Goal: Task Accomplishment & Management: Complete application form

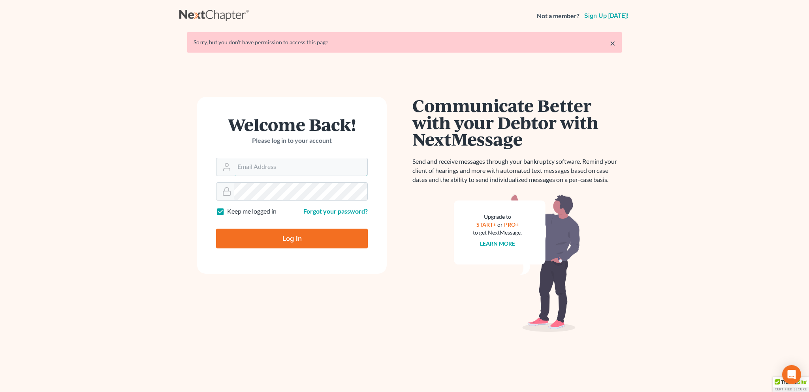
type input "bankruptcyquestions@gmail.com"
click at [286, 241] on input "Log In" at bounding box center [292, 238] width 152 height 20
type input "Thinking..."
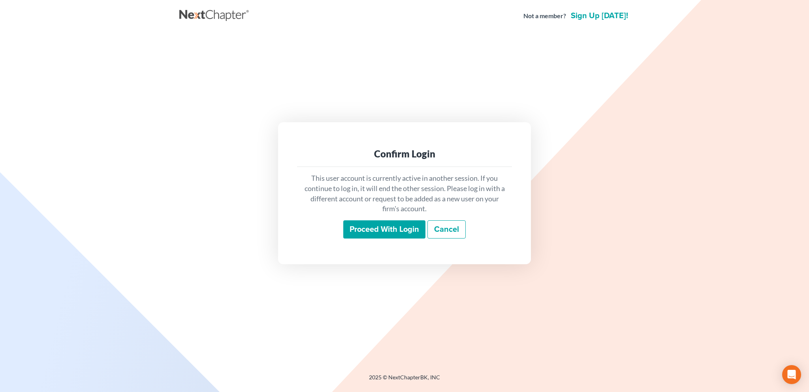
click at [370, 226] on input "Proceed with login" at bounding box center [384, 229] width 82 height 18
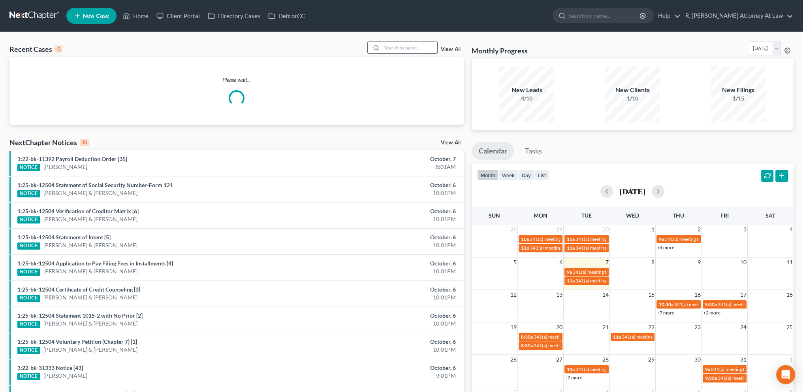
click at [400, 46] on input "search" at bounding box center [409, 47] width 55 height 11
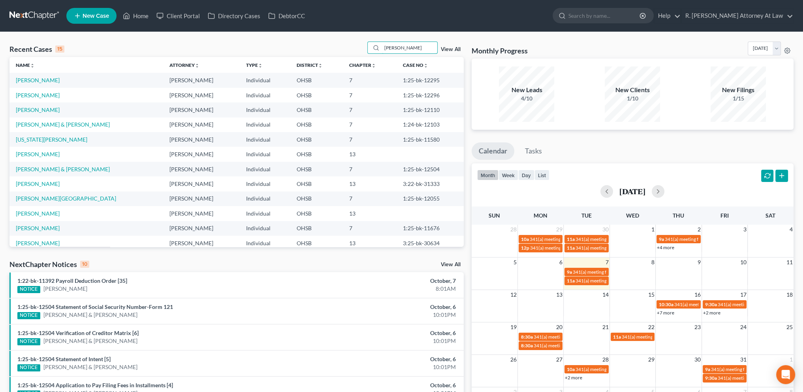
type input "[PERSON_NAME]"
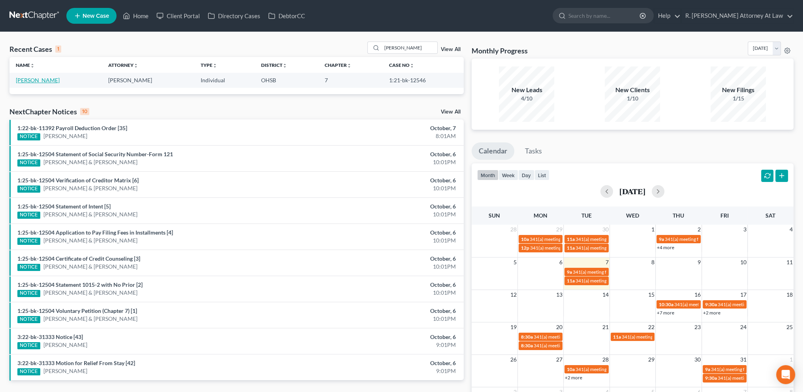
click at [32, 81] on link "[PERSON_NAME]" at bounding box center [38, 80] width 44 height 7
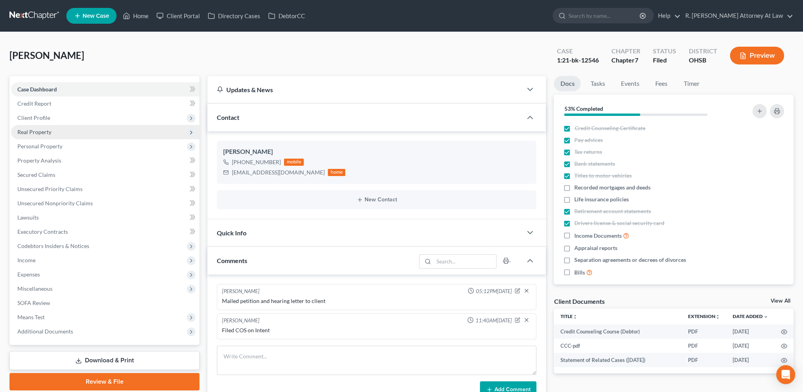
click at [43, 127] on span "Real Property" at bounding box center [105, 132] width 188 height 14
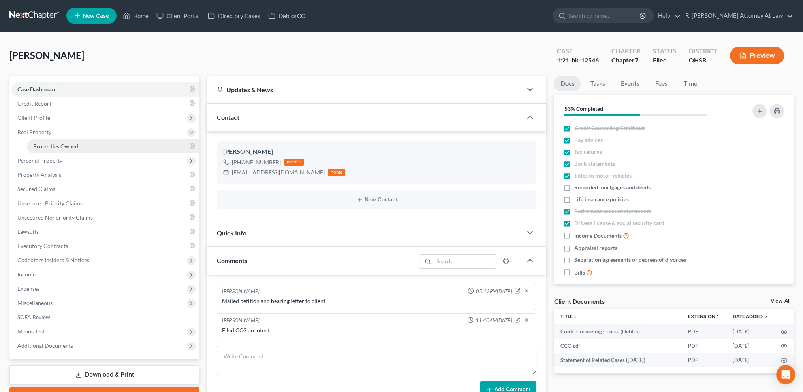
click at [49, 145] on span "Properties Owned" at bounding box center [55, 146] width 45 height 7
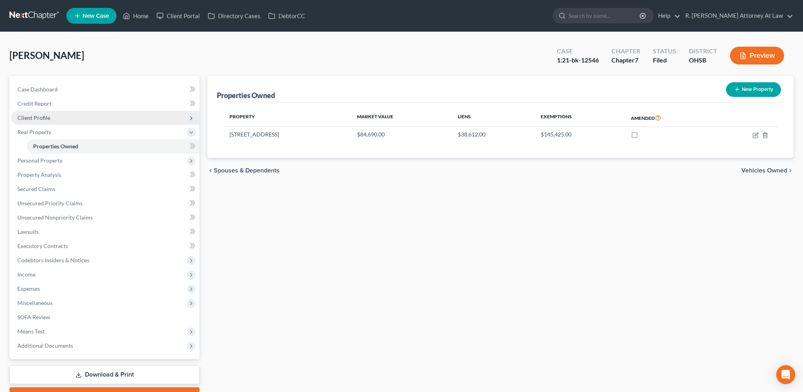
click at [34, 116] on span "Client Profile" at bounding box center [33, 117] width 33 height 7
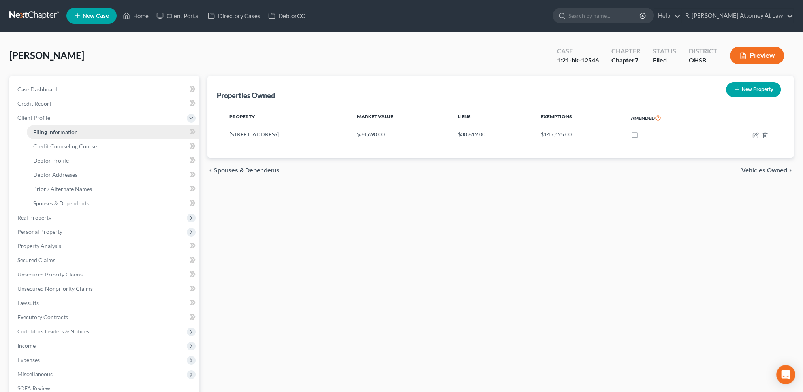
click at [37, 129] on span "Filing Information" at bounding box center [55, 131] width 45 height 7
select select "1"
select select "0"
select select "36"
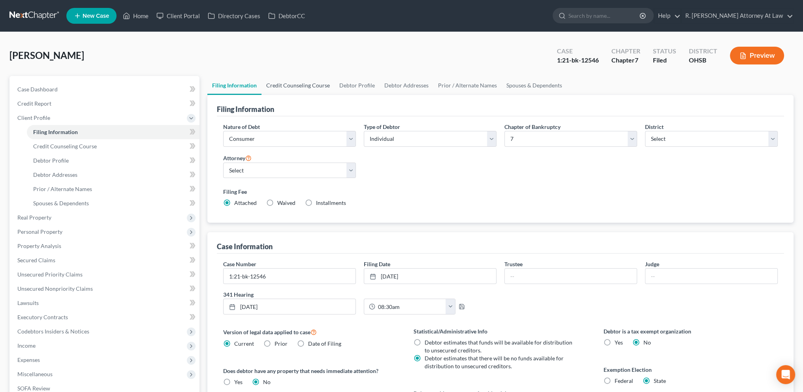
click at [292, 83] on link "Credit Counseling Course" at bounding box center [298, 85] width 73 height 19
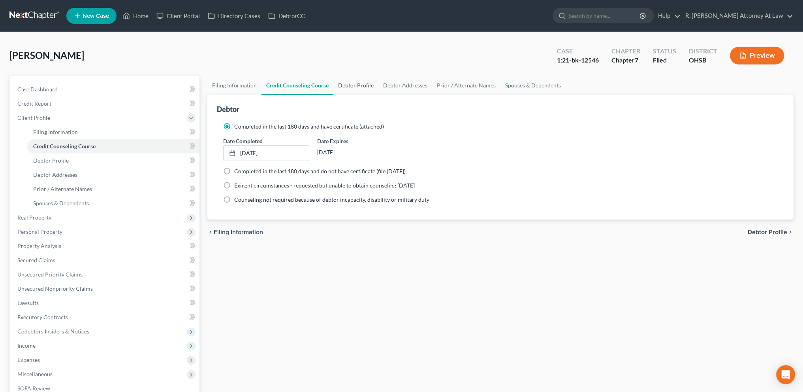
click at [354, 88] on link "Debtor Profile" at bounding box center [355, 85] width 45 height 19
select select "3"
select select "2"
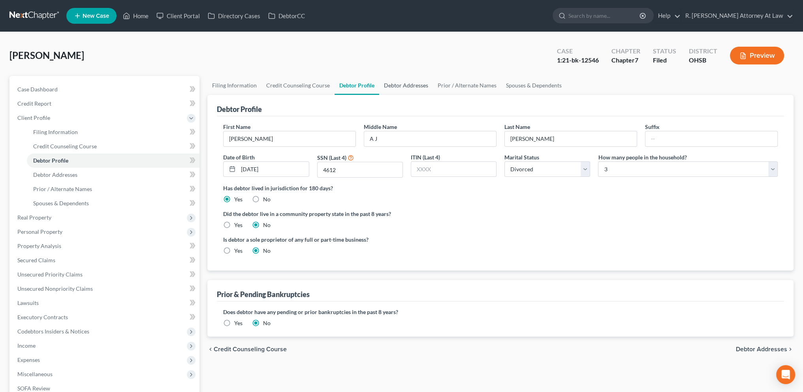
click at [403, 86] on link "Debtor Addresses" at bounding box center [406, 85] width 54 height 19
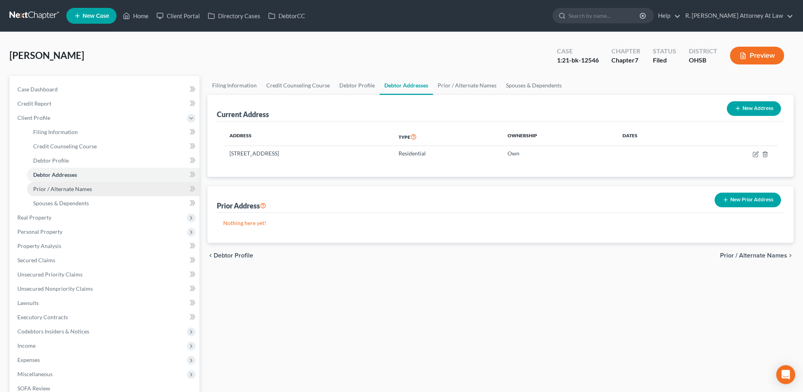
click at [55, 189] on span "Prior / Alternate Names" at bounding box center [62, 188] width 59 height 7
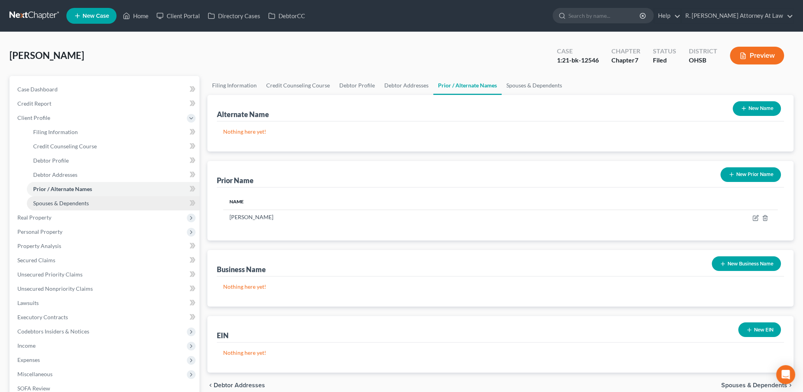
click at [57, 203] on span "Spouses & Dependents" at bounding box center [61, 203] width 56 height 7
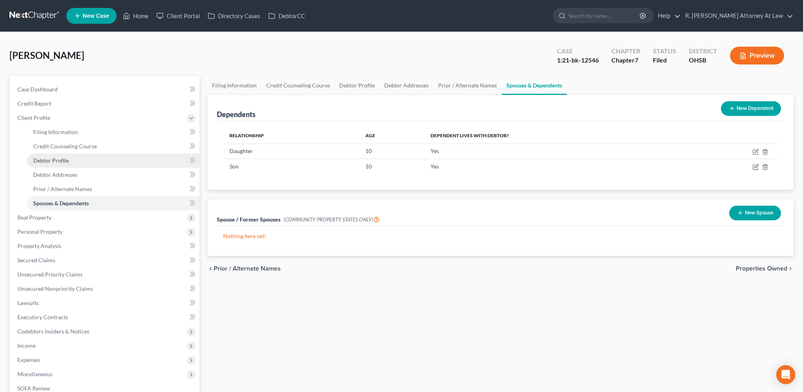
click at [54, 158] on span "Debtor Profile" at bounding box center [51, 160] width 36 height 7
select select "3"
select select "2"
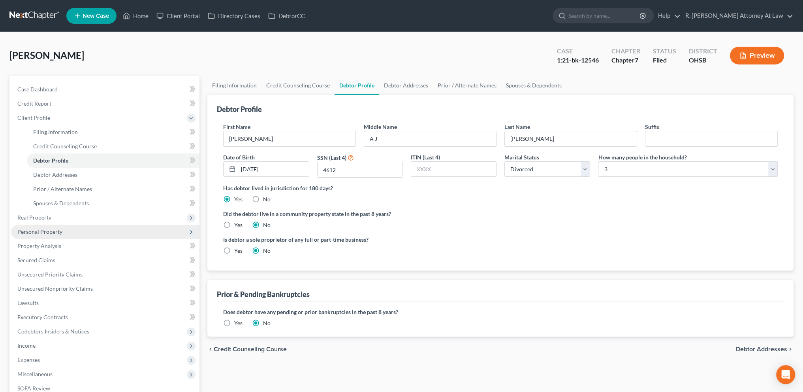
click at [45, 232] on span "Personal Property" at bounding box center [39, 231] width 45 height 7
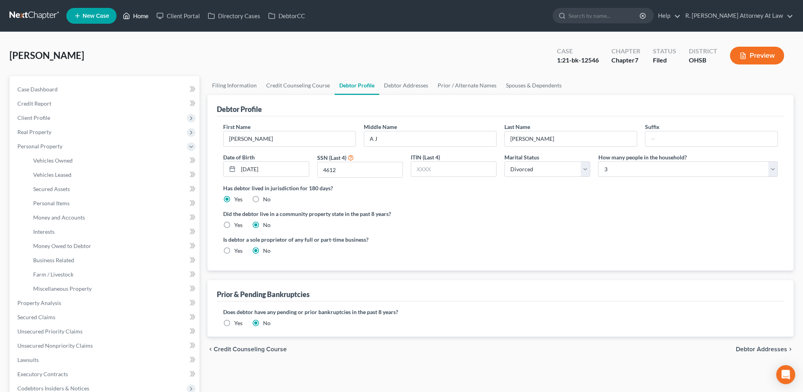
click at [141, 15] on link "Home" at bounding box center [136, 16] width 34 height 14
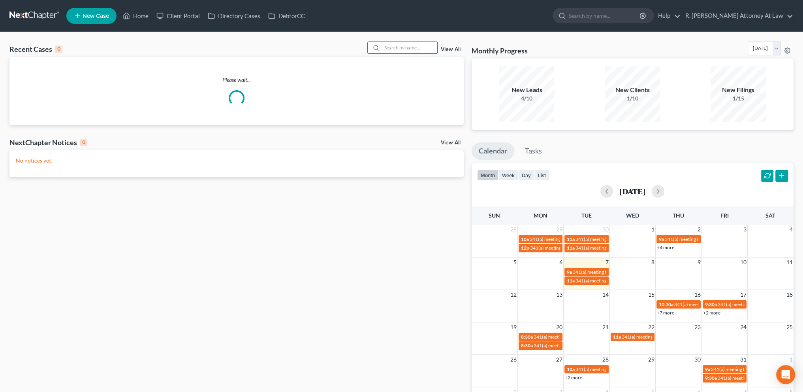
click at [406, 50] on input "search" at bounding box center [409, 47] width 55 height 11
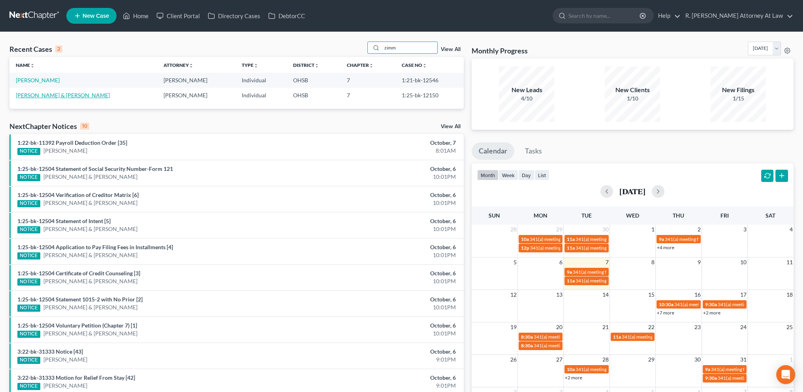
type input "zimm"
click at [43, 96] on link "[PERSON_NAME] & [PERSON_NAME]" at bounding box center [63, 95] width 94 height 7
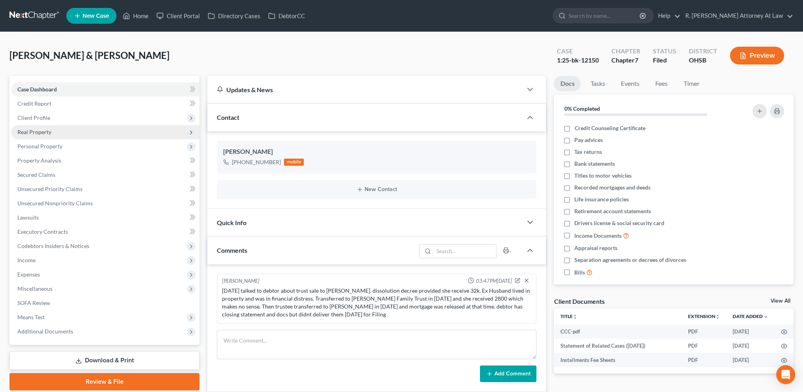
click at [32, 130] on span "Real Property" at bounding box center [34, 131] width 34 height 7
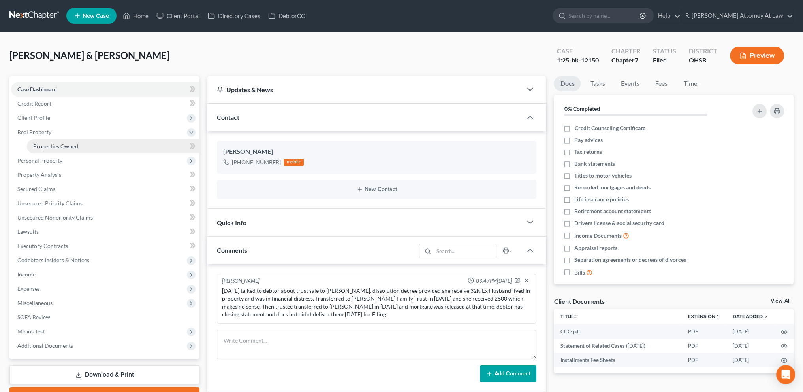
click at [38, 144] on span "Properties Owned" at bounding box center [55, 146] width 45 height 7
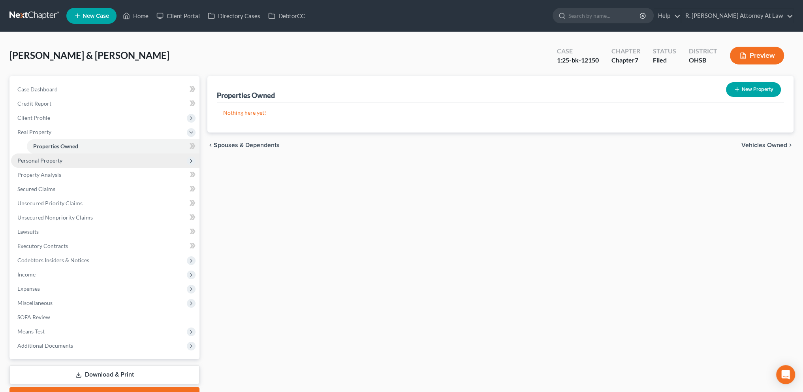
click at [39, 159] on span "Personal Property" at bounding box center [39, 160] width 45 height 7
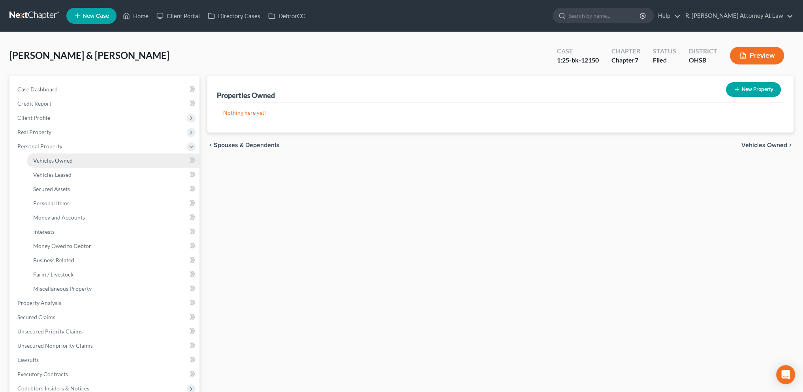
click at [47, 158] on span "Vehicles Owned" at bounding box center [53, 160] width 40 height 7
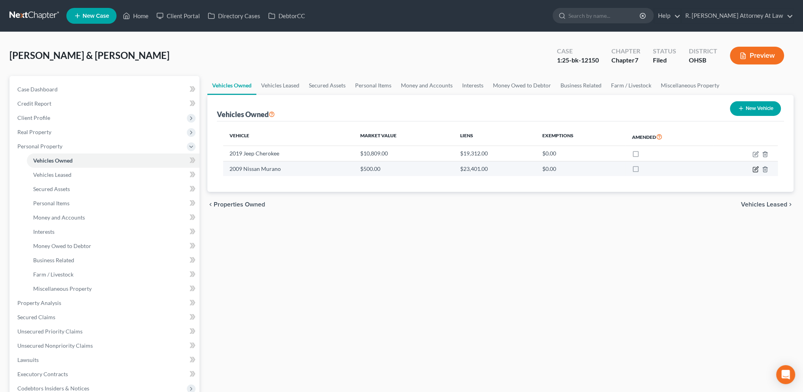
click at [757, 168] on icon "button" at bounding box center [756, 169] width 6 height 6
select select "0"
select select "17"
select select "4"
select select "1"
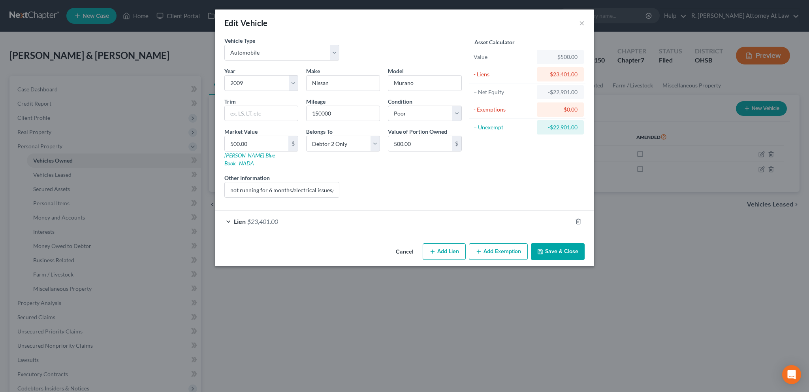
click at [560, 243] on button "Save & Close" at bounding box center [558, 251] width 54 height 17
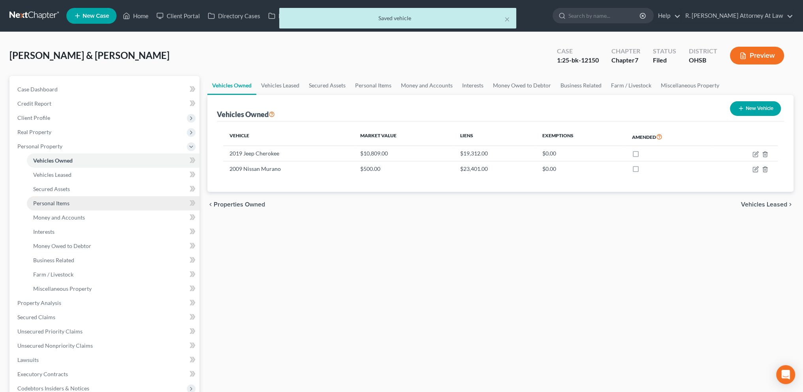
click at [41, 202] on span "Personal Items" at bounding box center [51, 203] width 36 height 7
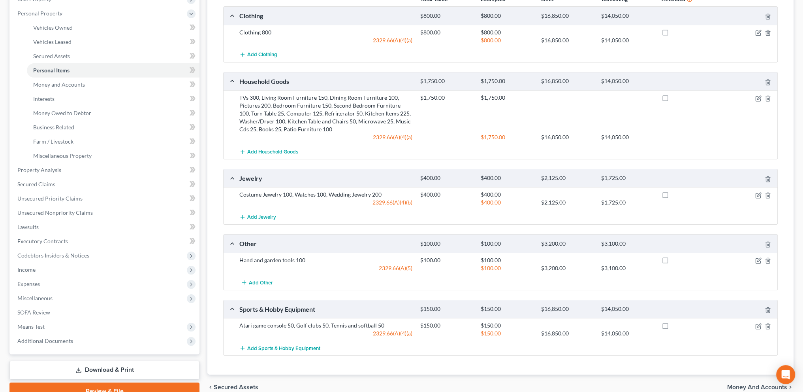
scroll to position [128, 0]
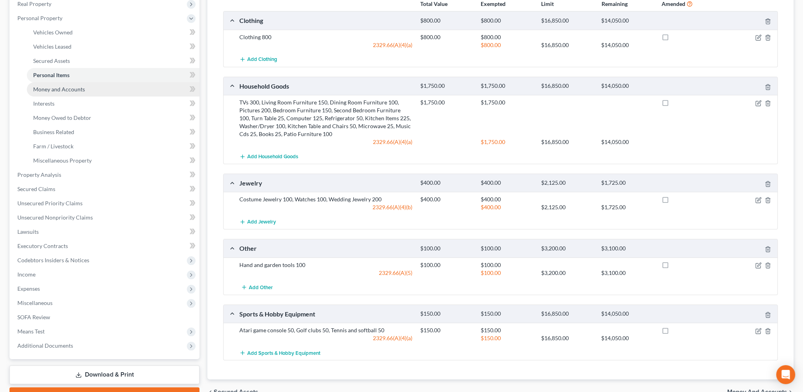
click at [46, 87] on span "Money and Accounts" at bounding box center [59, 89] width 52 height 7
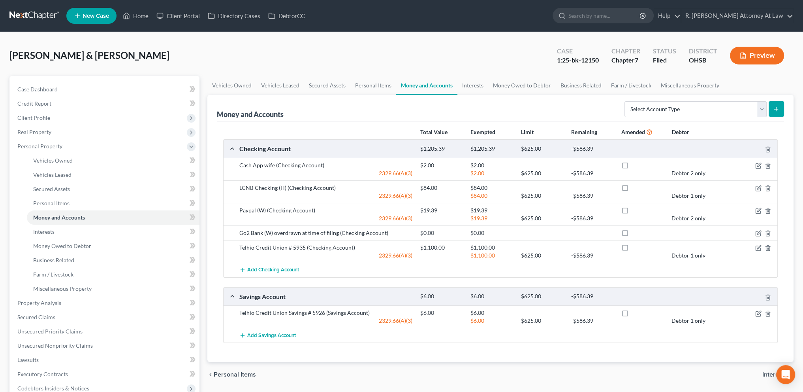
scroll to position [9, 0]
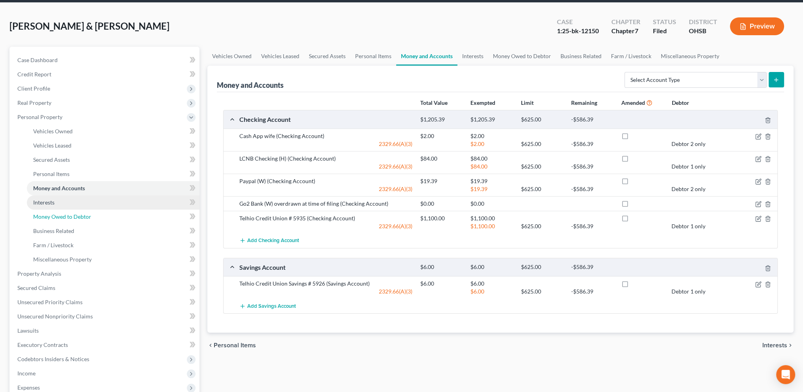
click at [41, 211] on ul "Vehicles Owned Vehicles Leased Machinery and Vehicles Office Related" at bounding box center [105, 195] width 188 height 142
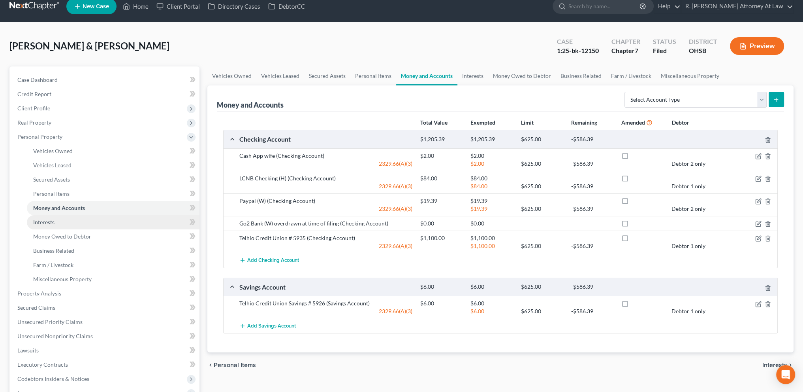
click at [44, 217] on link "Interests" at bounding box center [113, 222] width 173 height 14
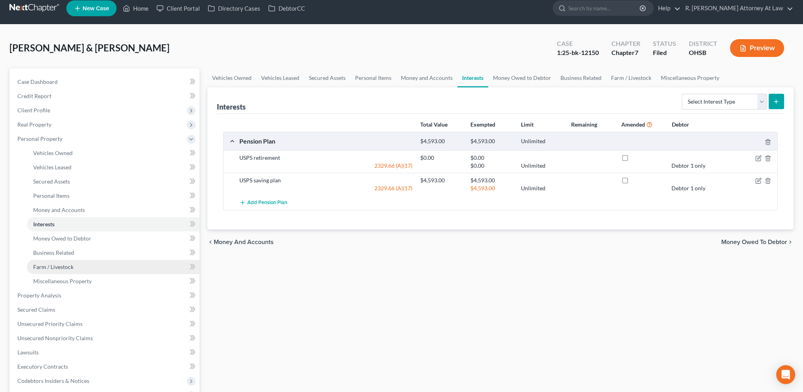
scroll to position [9, 0]
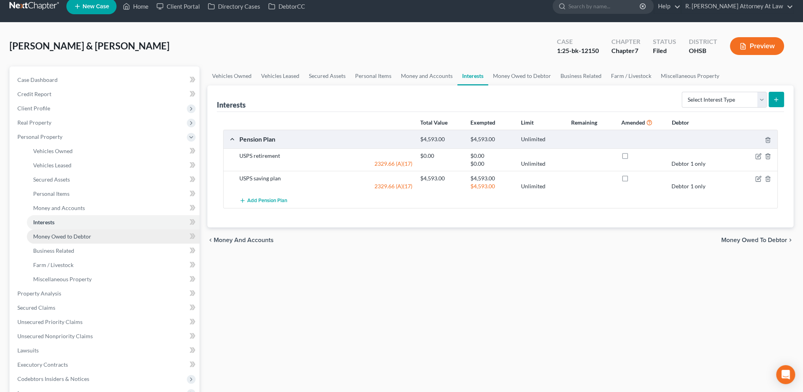
click at [42, 235] on span "Money Owed to Debtor" at bounding box center [62, 236] width 58 height 7
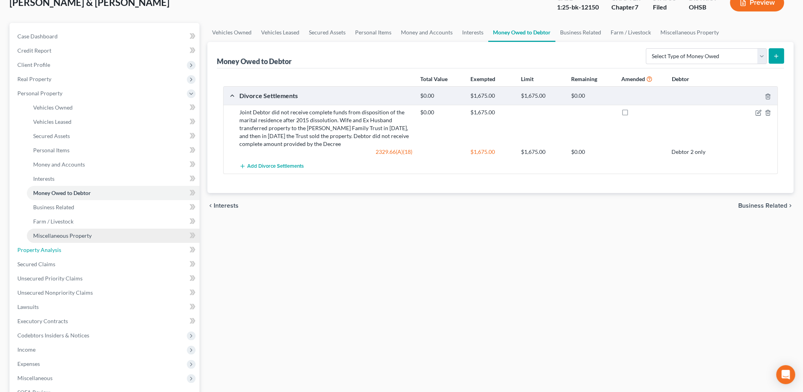
scroll to position [49, 0]
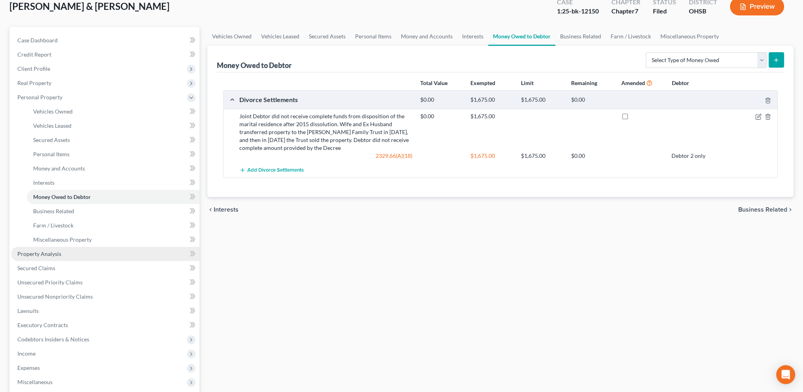
click at [40, 252] on link "Property Analysis" at bounding box center [105, 254] width 188 height 14
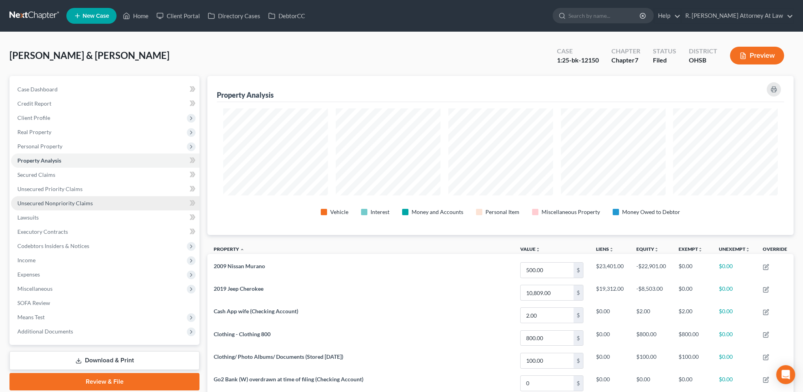
click at [45, 201] on span "Unsecured Nonpriority Claims" at bounding box center [54, 203] width 75 height 7
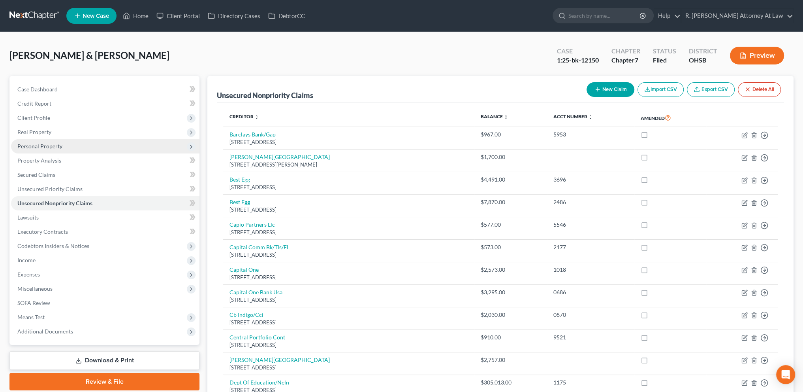
click at [32, 147] on span "Personal Property" at bounding box center [39, 146] width 45 height 7
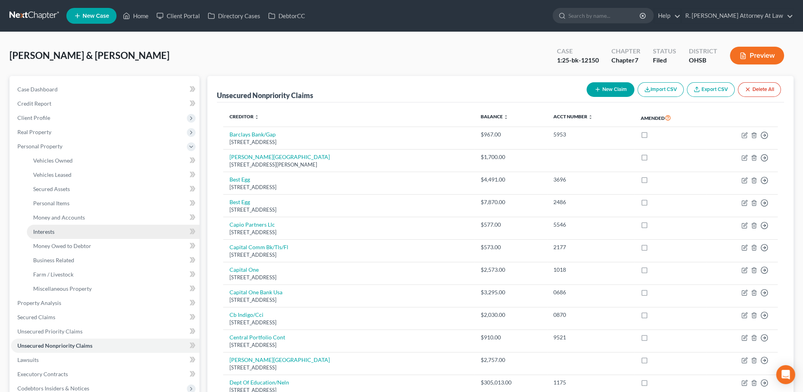
click at [49, 227] on link "Interests" at bounding box center [113, 231] width 173 height 14
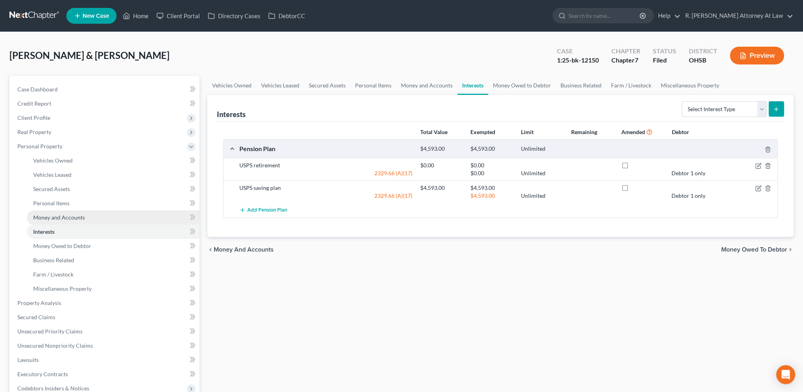
click at [47, 214] on span "Money and Accounts" at bounding box center [59, 217] width 52 height 7
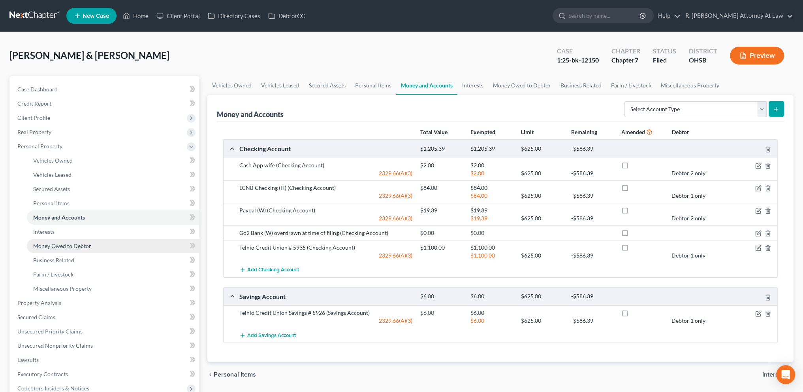
click at [51, 243] on span "Money Owed to Debtor" at bounding box center [62, 245] width 58 height 7
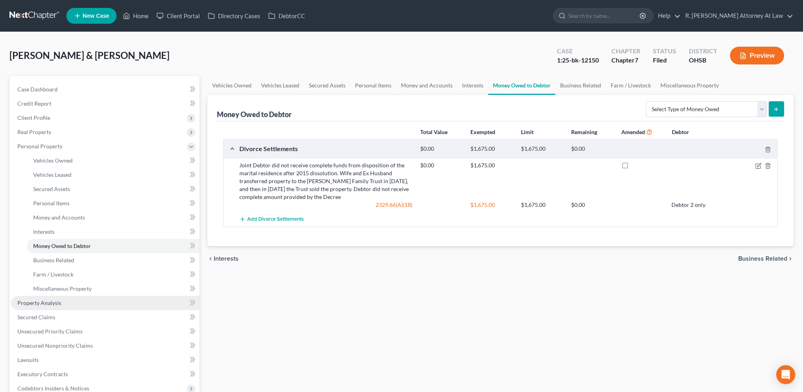
click at [51, 302] on span "Property Analysis" at bounding box center [39, 302] width 44 height 7
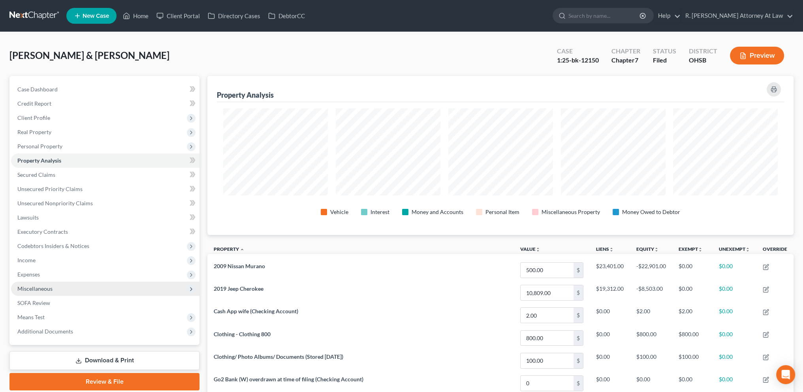
scroll to position [394934, 394506]
click at [30, 203] on span "Unsecured Nonpriority Claims" at bounding box center [54, 203] width 75 height 7
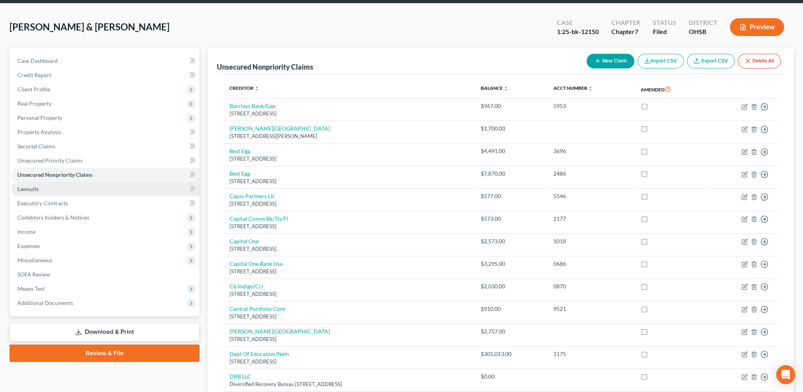
click at [22, 190] on span "Lawsuits" at bounding box center [27, 188] width 21 height 7
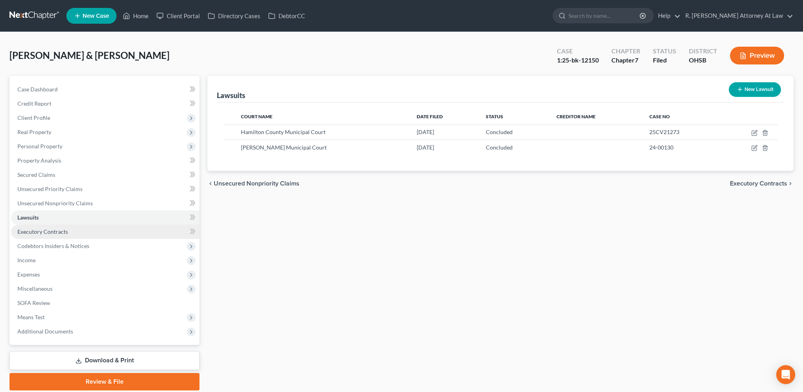
click at [39, 232] on span "Executory Contracts" at bounding box center [42, 231] width 51 height 7
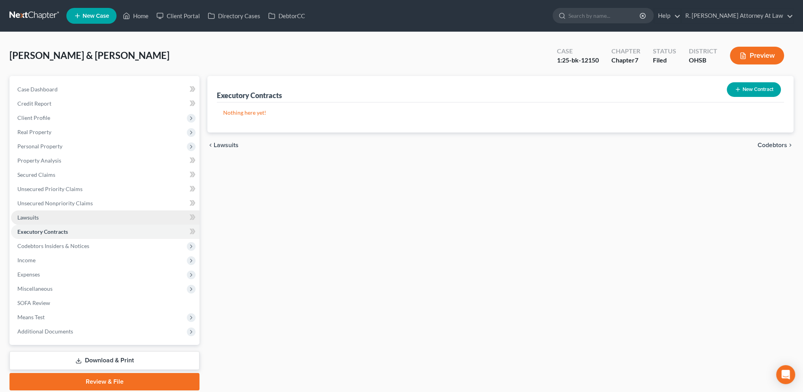
click at [33, 214] on span "Lawsuits" at bounding box center [27, 217] width 21 height 7
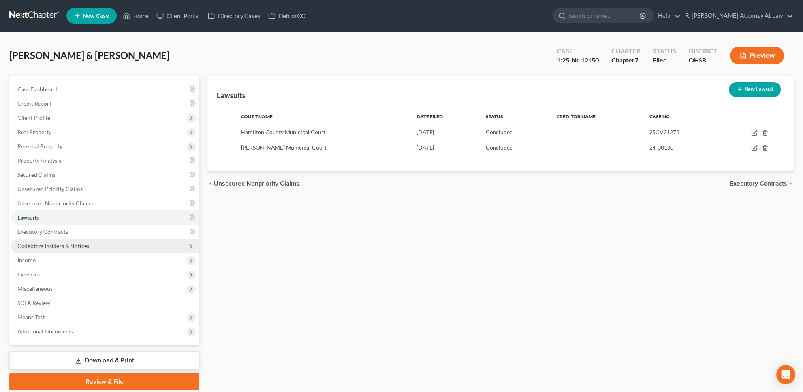
click at [35, 239] on span "Codebtors Insiders & Notices" at bounding box center [105, 246] width 188 height 14
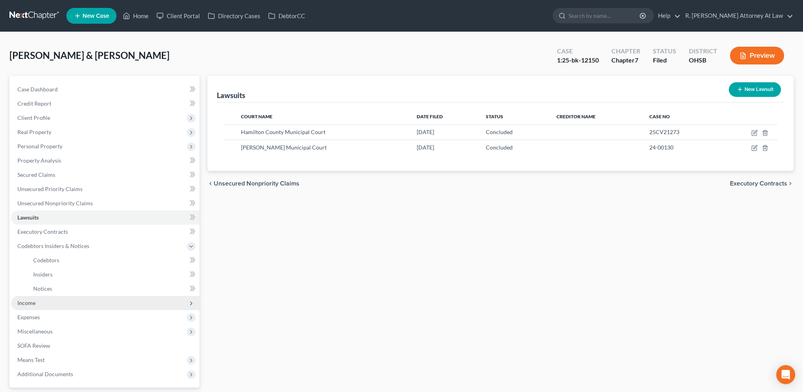
click at [32, 303] on span "Income" at bounding box center [26, 302] width 18 height 7
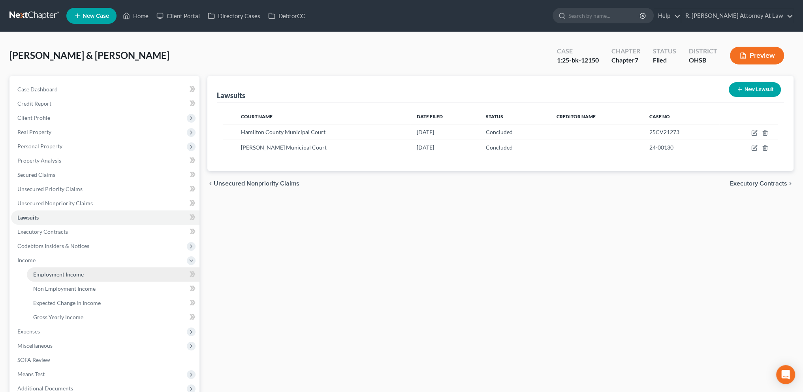
click at [39, 273] on span "Employment Income" at bounding box center [58, 274] width 51 height 7
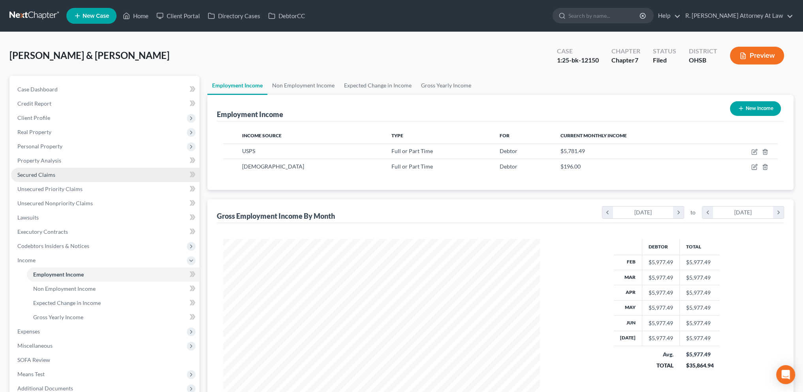
click at [35, 171] on span "Secured Claims" at bounding box center [36, 174] width 38 height 7
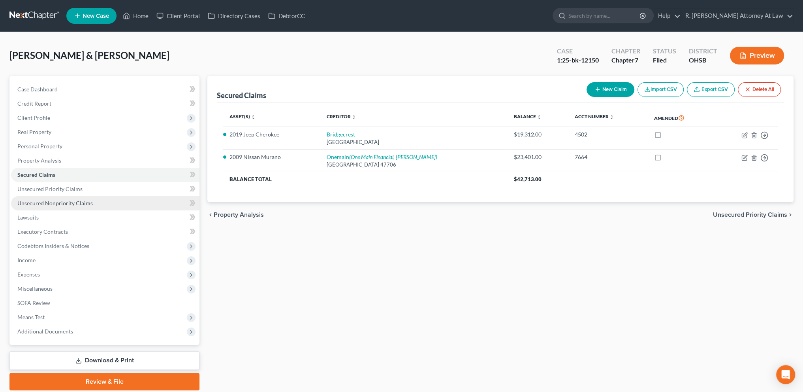
click at [41, 205] on span "Unsecured Nonpriority Claims" at bounding box center [54, 203] width 75 height 7
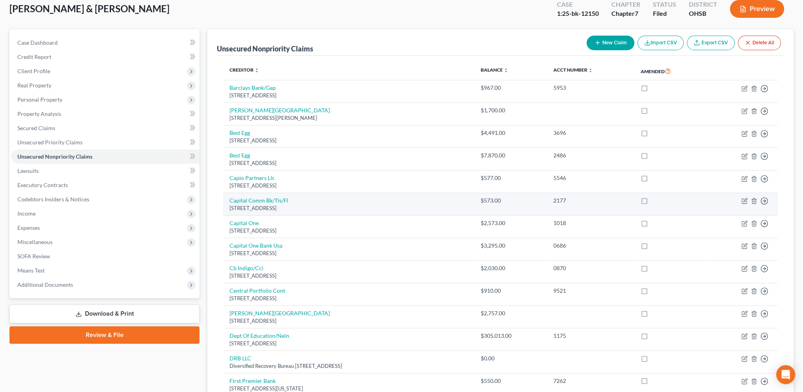
scroll to position [38, 0]
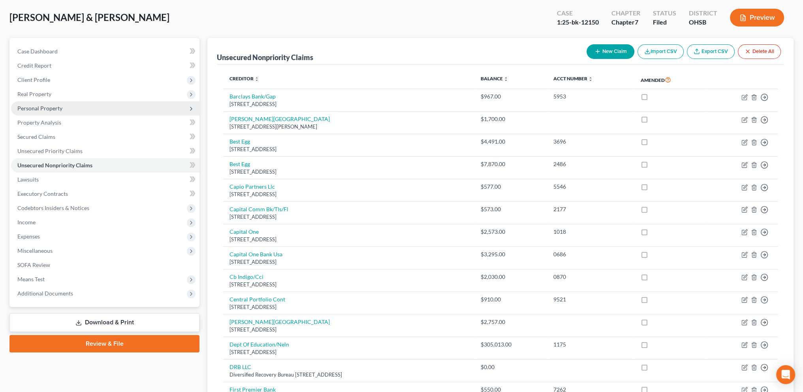
click at [35, 107] on span "Personal Property" at bounding box center [39, 108] width 45 height 7
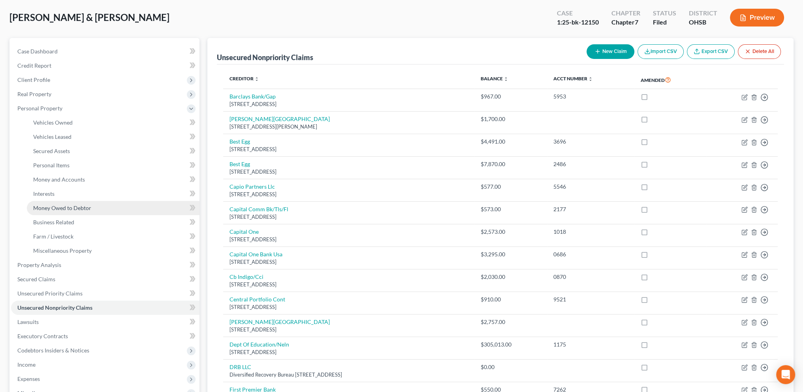
click at [40, 206] on span "Money Owed to Debtor" at bounding box center [62, 207] width 58 height 7
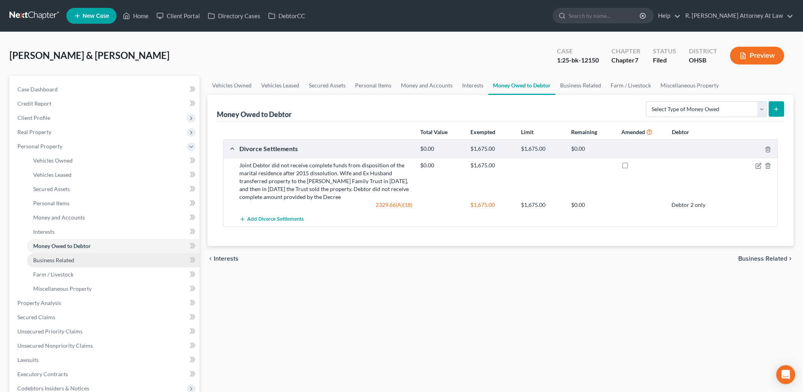
click at [52, 261] on span "Business Related" at bounding box center [53, 259] width 41 height 7
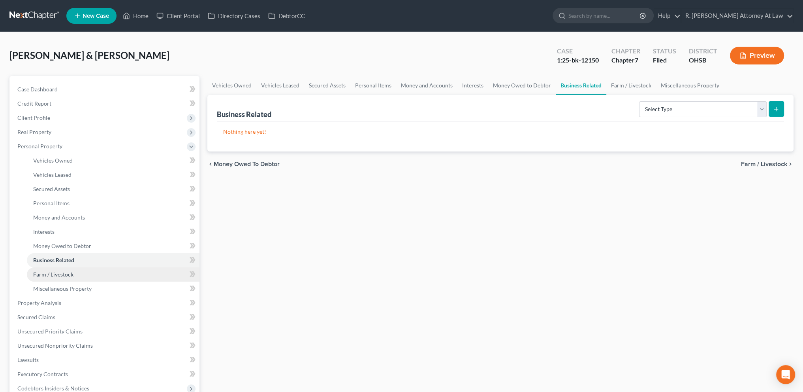
click at [55, 274] on span "Farm / Livestock" at bounding box center [53, 274] width 40 height 7
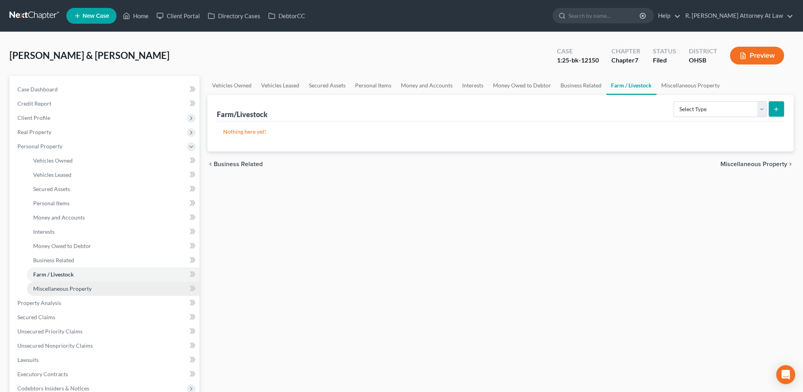
click at [58, 288] on span "Miscellaneous Property" at bounding box center [62, 288] width 58 height 7
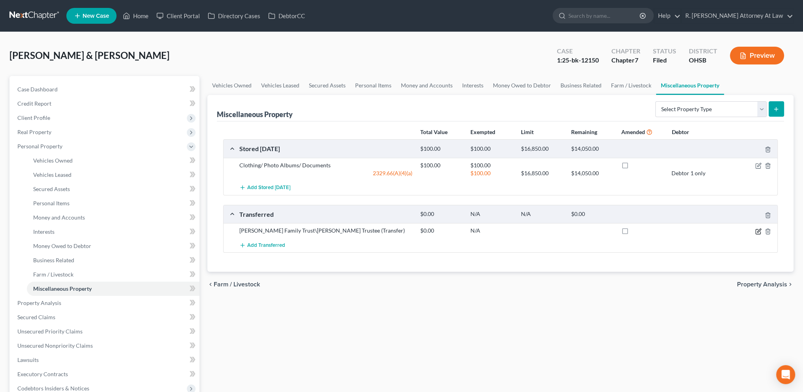
click at [759, 229] on icon "button" at bounding box center [758, 231] width 6 height 6
select select "[DATE]"
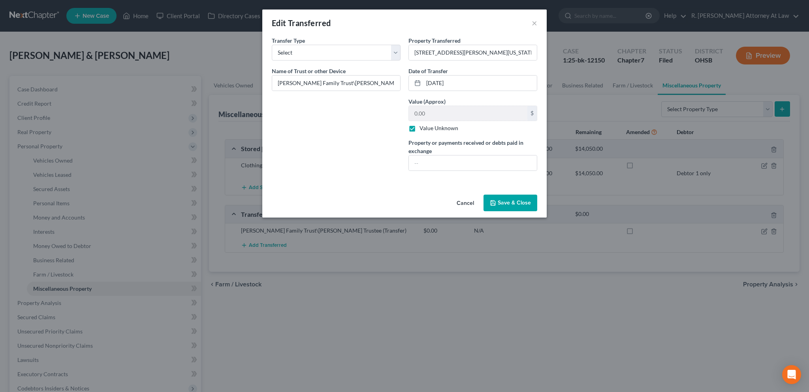
click at [498, 201] on button "Save & Close" at bounding box center [511, 202] width 54 height 17
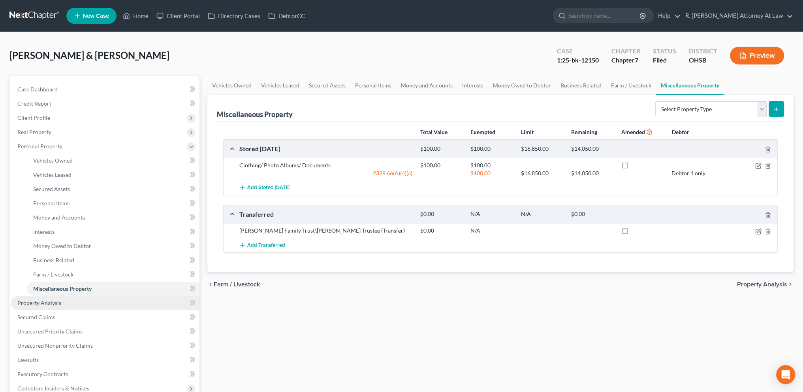
click at [42, 301] on span "Property Analysis" at bounding box center [39, 302] width 44 height 7
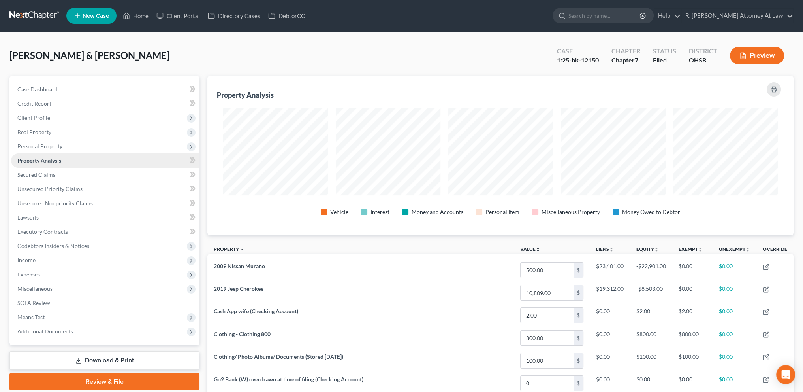
scroll to position [159, 586]
click at [60, 202] on span "Unsecured Nonpriority Claims" at bounding box center [54, 203] width 75 height 7
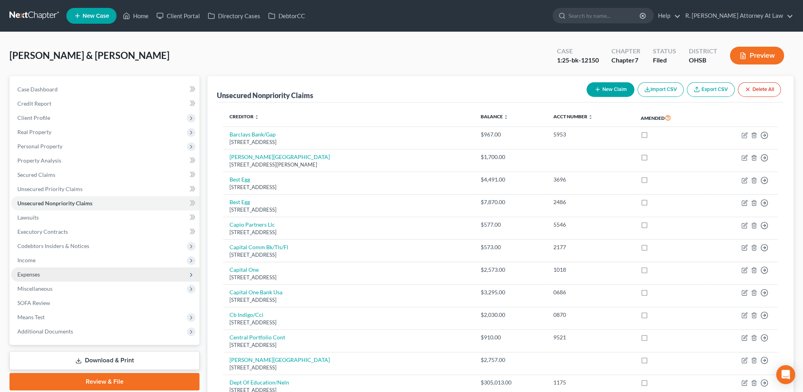
click at [25, 276] on span "Expenses" at bounding box center [28, 274] width 23 height 7
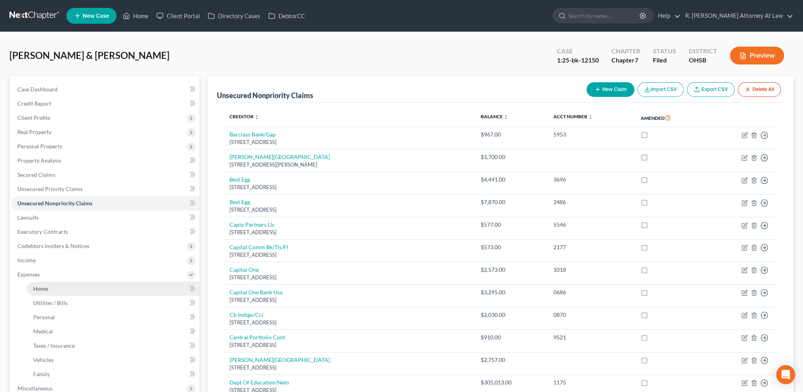
click at [41, 292] on link "Home" at bounding box center [113, 288] width 173 height 14
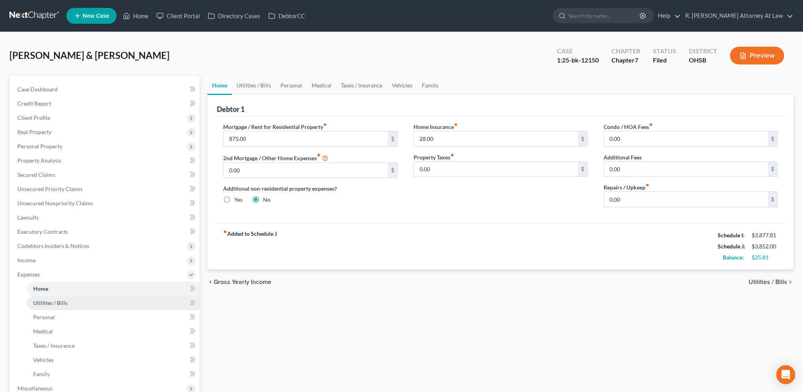
click at [40, 306] on link "Utilities / Bills" at bounding box center [113, 303] width 173 height 14
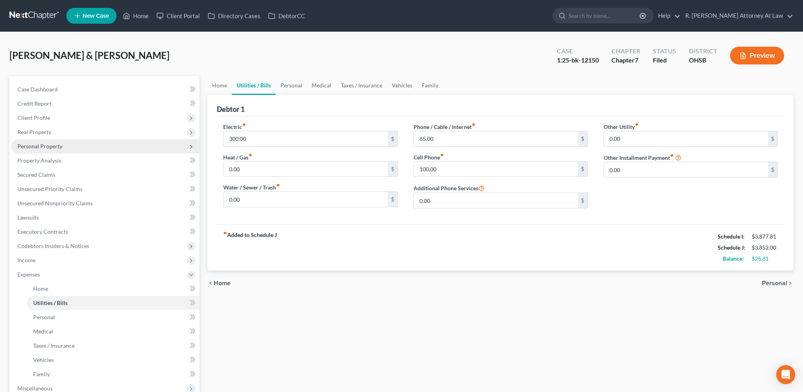
click at [41, 143] on span "Personal Property" at bounding box center [39, 146] width 45 height 7
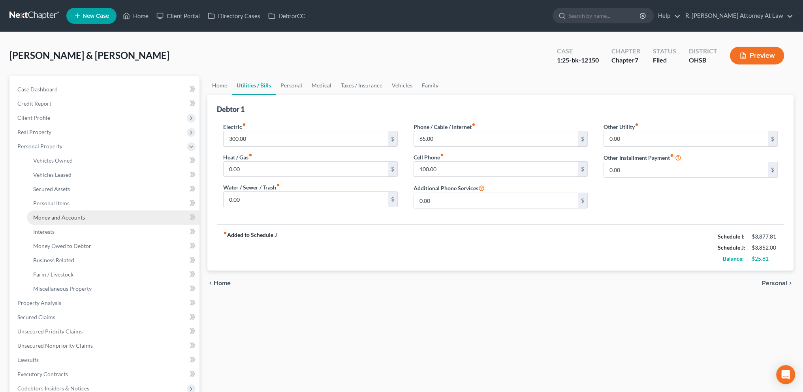
click at [47, 218] on span "Money and Accounts" at bounding box center [59, 217] width 52 height 7
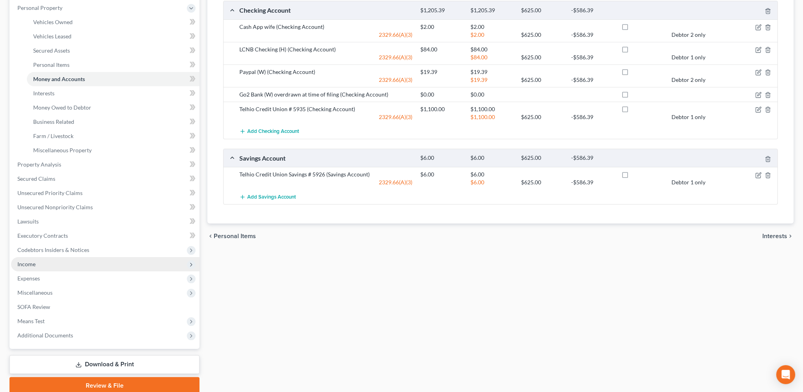
click at [35, 264] on span "Income" at bounding box center [26, 263] width 18 height 7
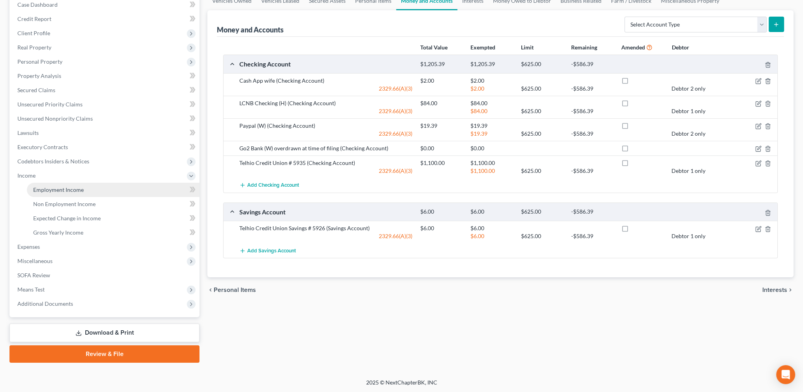
click at [51, 190] on span "Employment Income" at bounding box center [58, 189] width 51 height 7
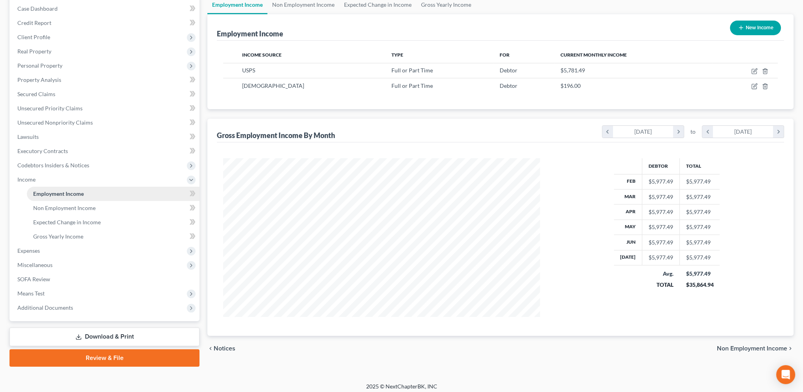
scroll to position [85, 0]
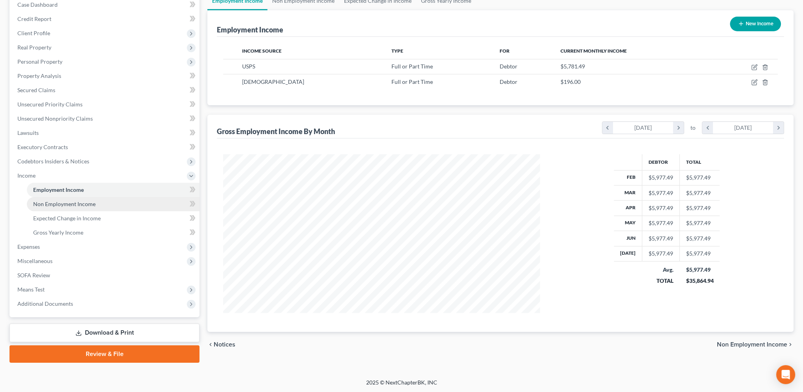
click at [52, 203] on span "Non Employment Income" at bounding box center [64, 203] width 62 height 7
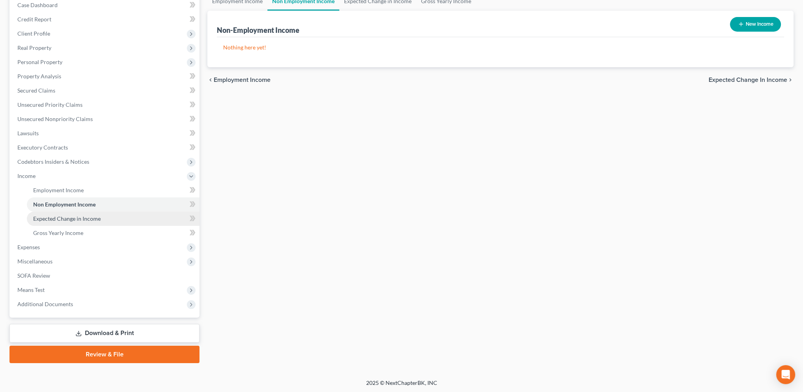
scroll to position [85, 0]
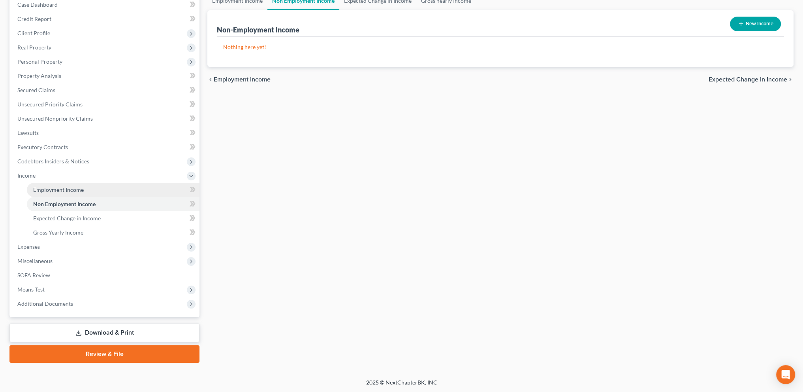
click at [60, 193] on link "Employment Income" at bounding box center [113, 190] width 173 height 14
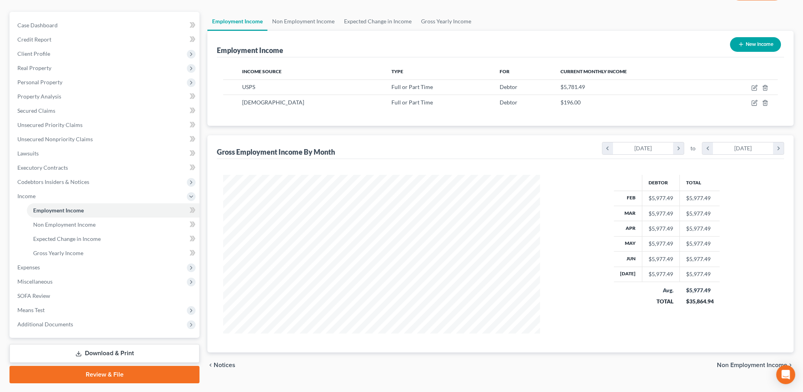
scroll to position [85, 0]
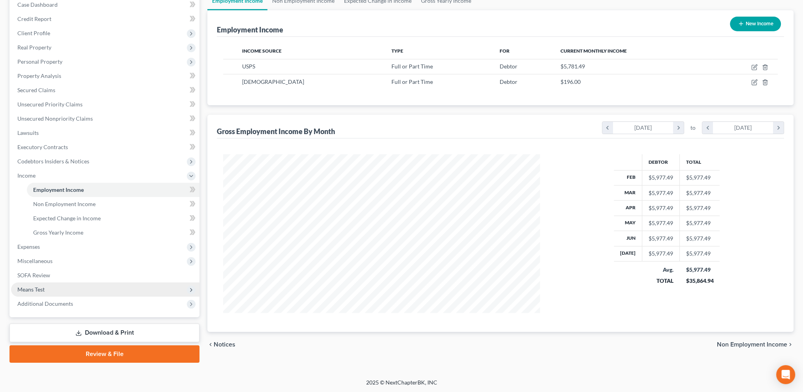
click at [44, 287] on span "Means Test" at bounding box center [30, 289] width 27 height 7
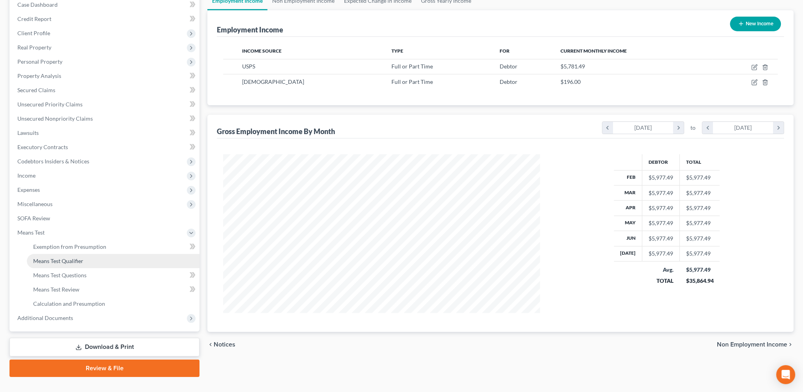
click at [50, 262] on span "Means Test Qualifier" at bounding box center [58, 260] width 50 height 7
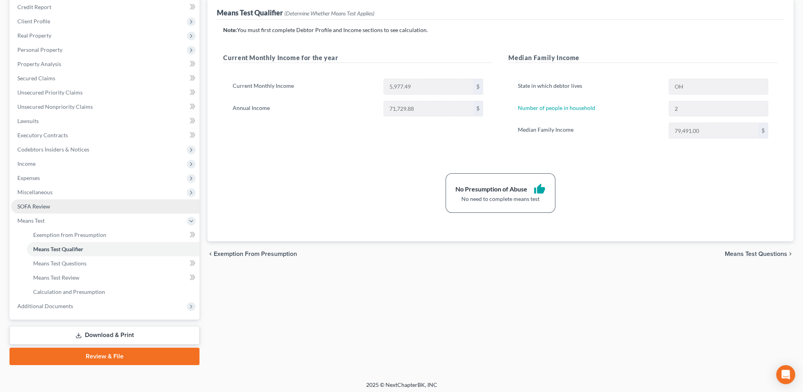
scroll to position [99, 0]
